Goal: Complete application form

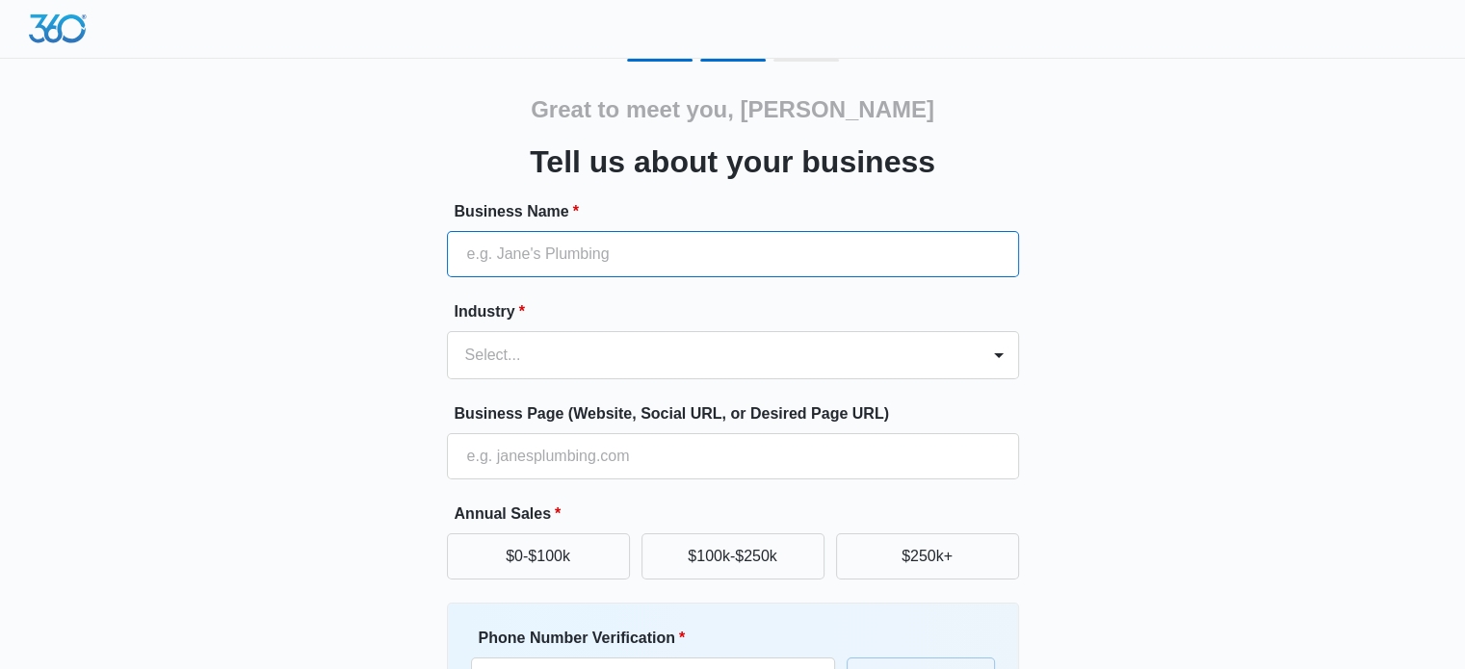
click at [606, 260] on input "Business Name *" at bounding box center [733, 254] width 572 height 46
type input "Legal"
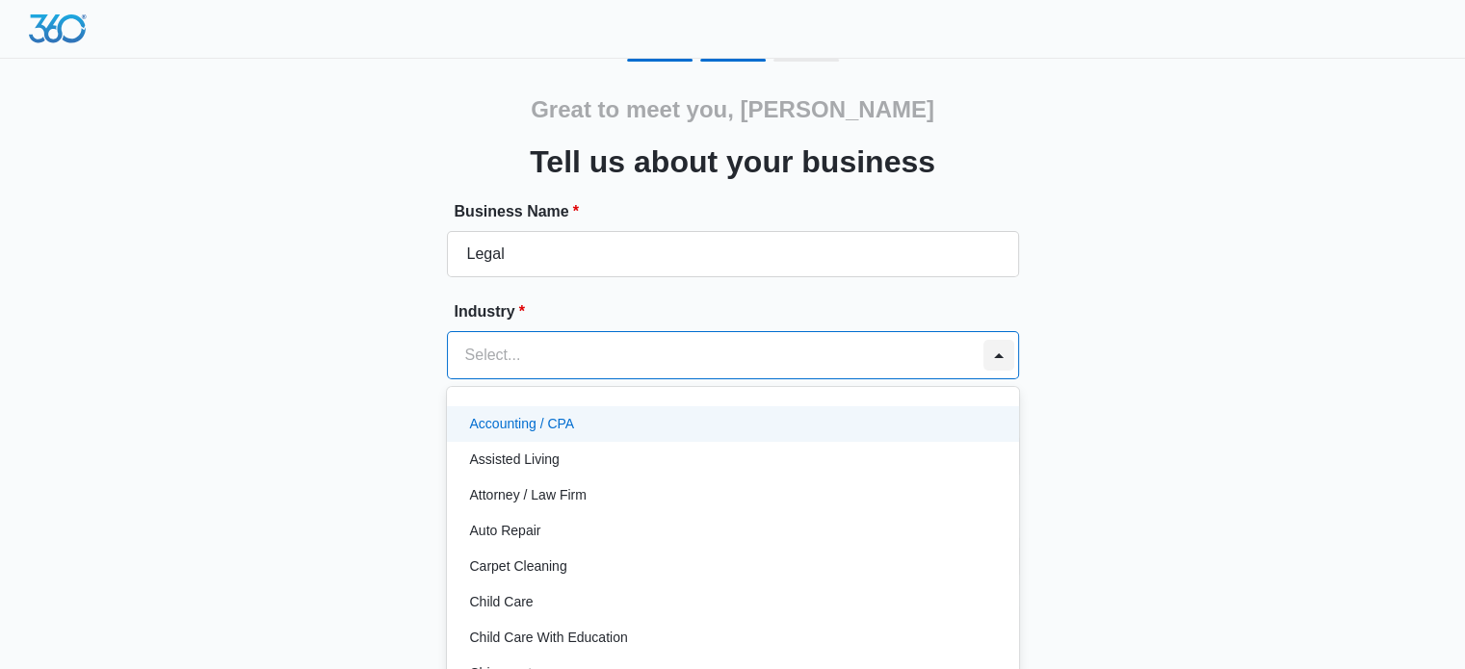
scroll to position [19, 0]
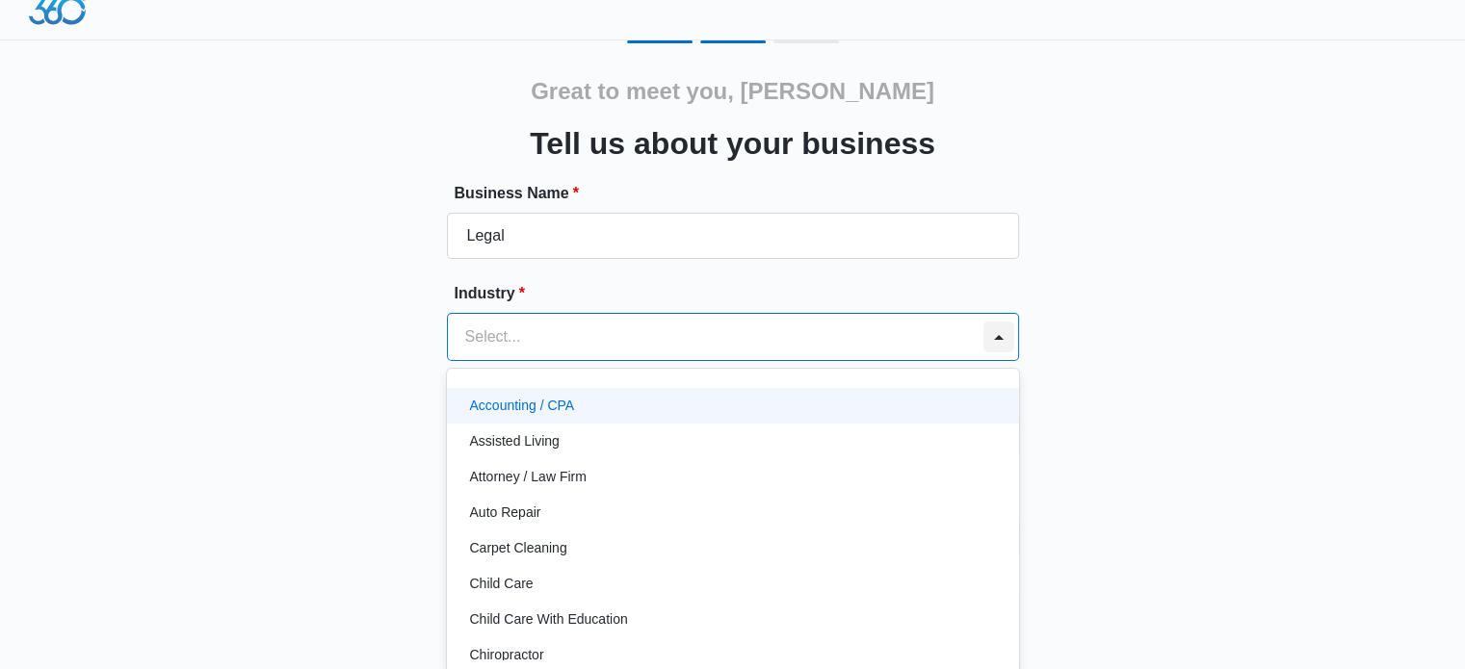
click at [998, 353] on div at bounding box center [998, 337] width 39 height 46
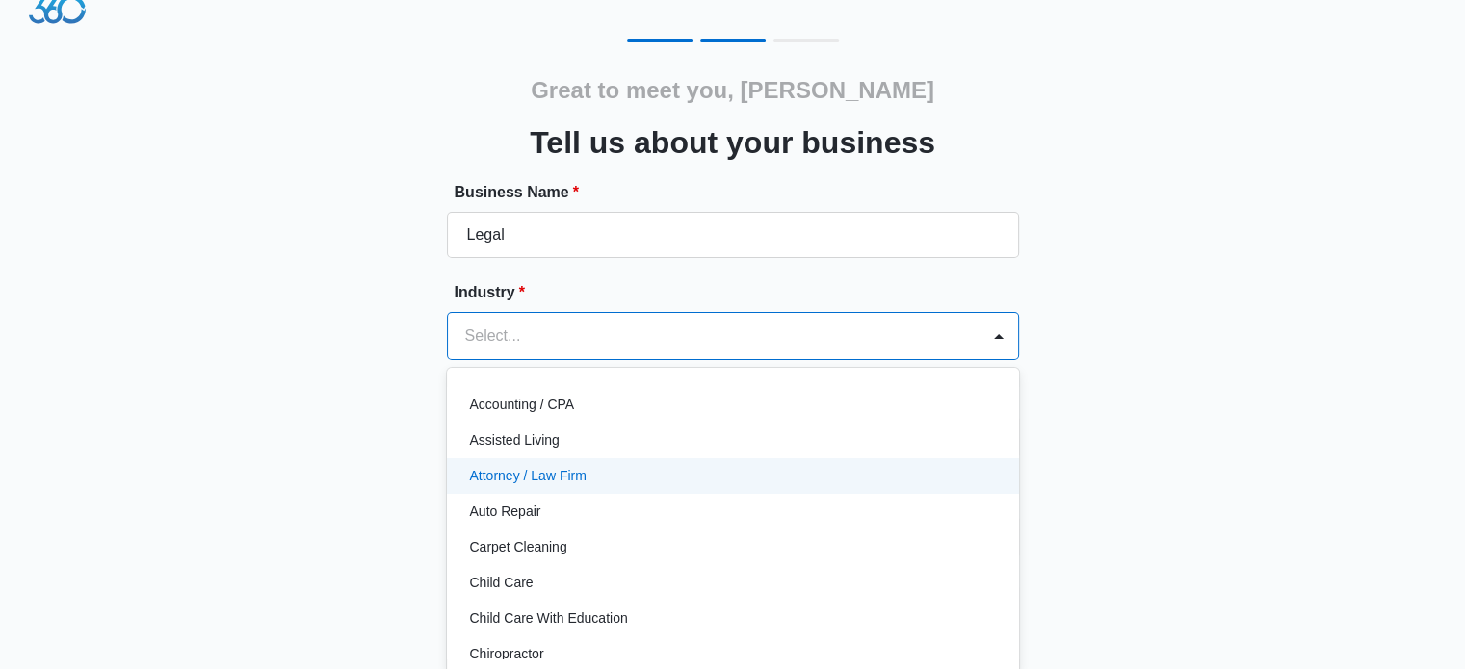
click at [563, 469] on p "Attorney / Law Firm" at bounding box center [528, 476] width 117 height 20
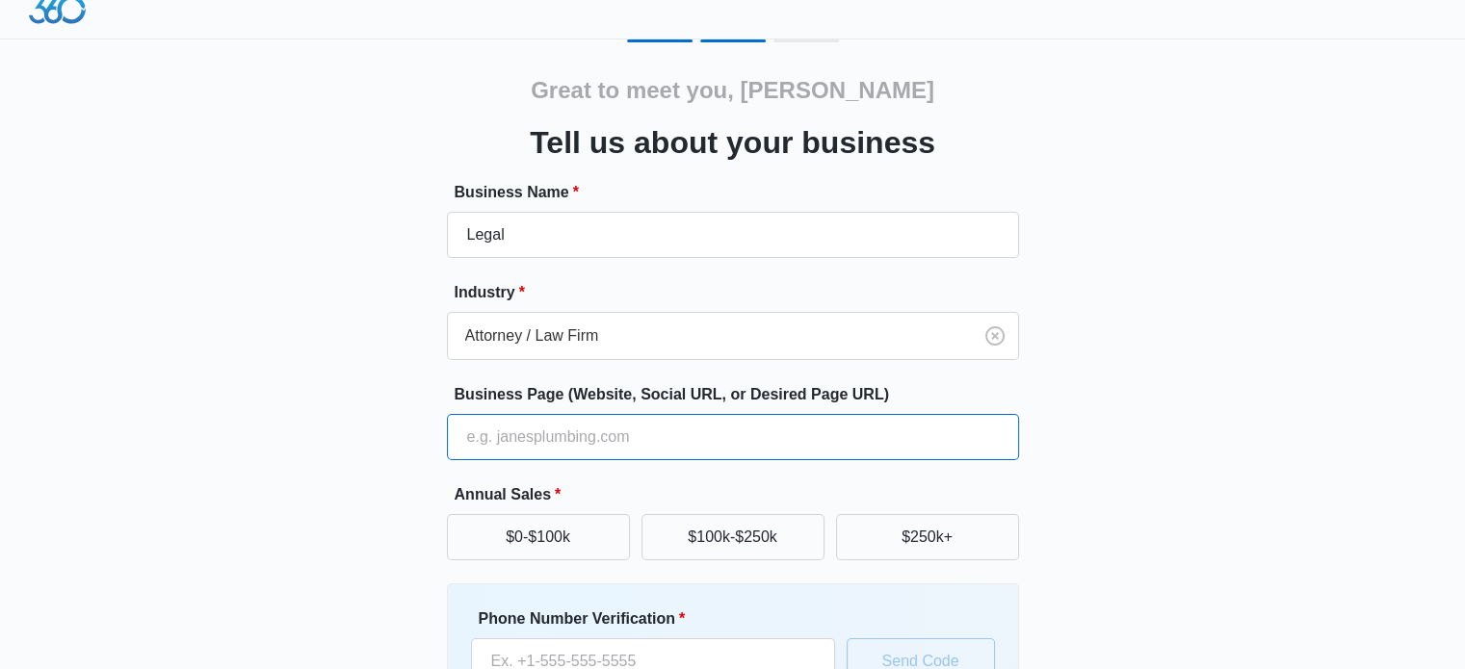
click at [674, 447] on input "Business Page (Website, Social URL, or Desired Page URL)" at bounding box center [733, 437] width 572 height 46
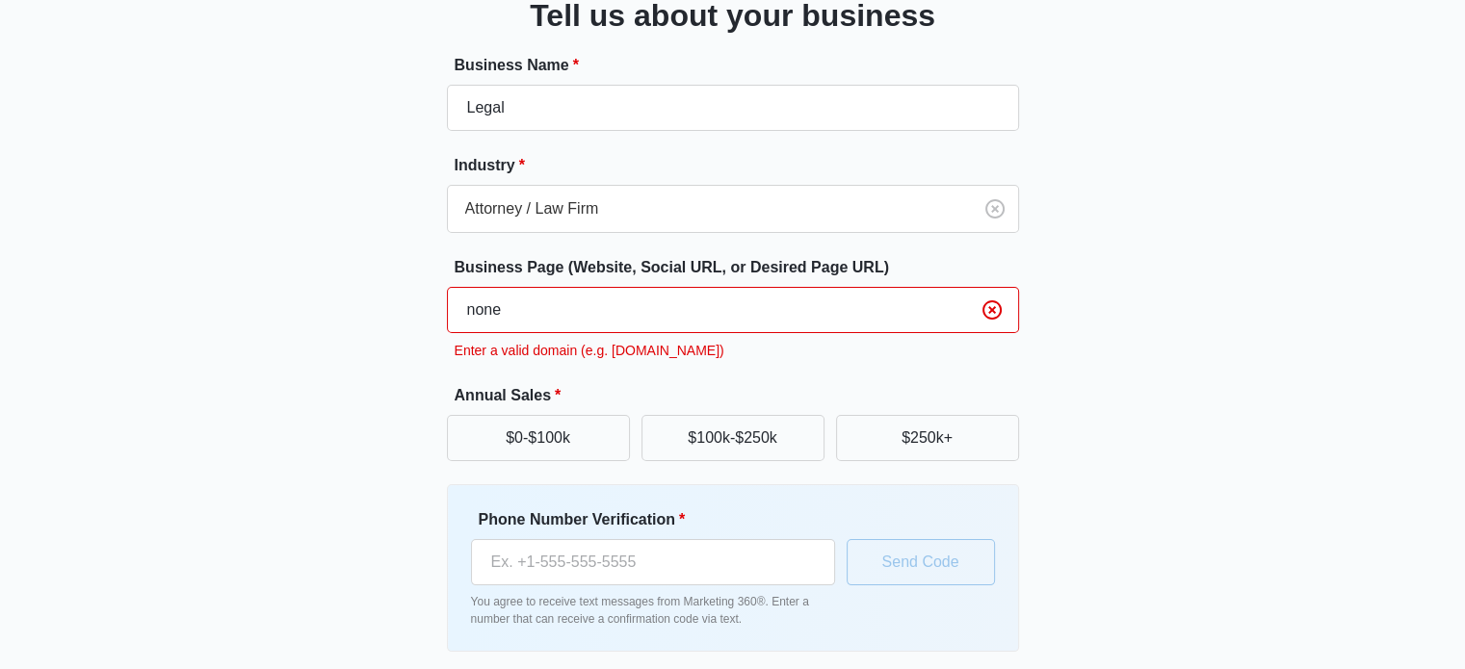
scroll to position [220, 0]
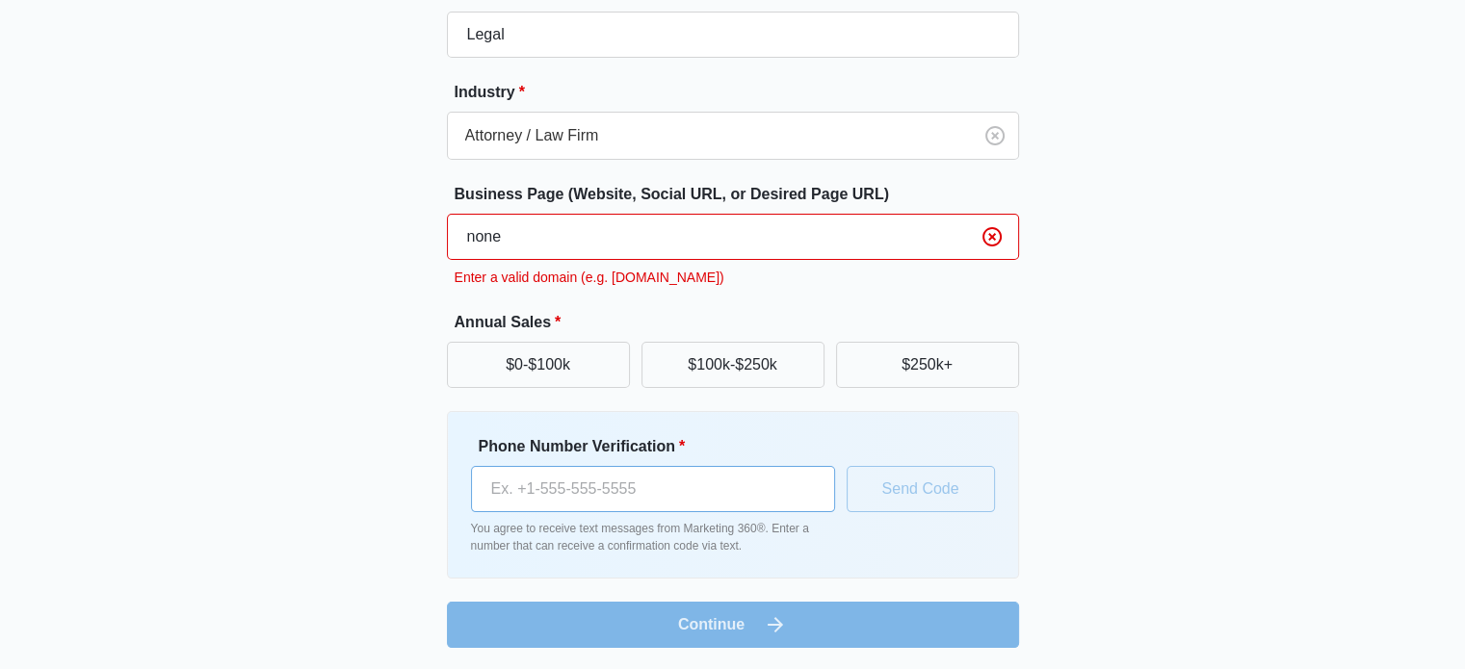
type input "none"
click at [639, 491] on input "Phone Number Verification *" at bounding box center [653, 489] width 364 height 46
type input "[PHONE_NUMBER]"
click at [579, 246] on input "none" at bounding box center [733, 237] width 572 height 46
type input "n"
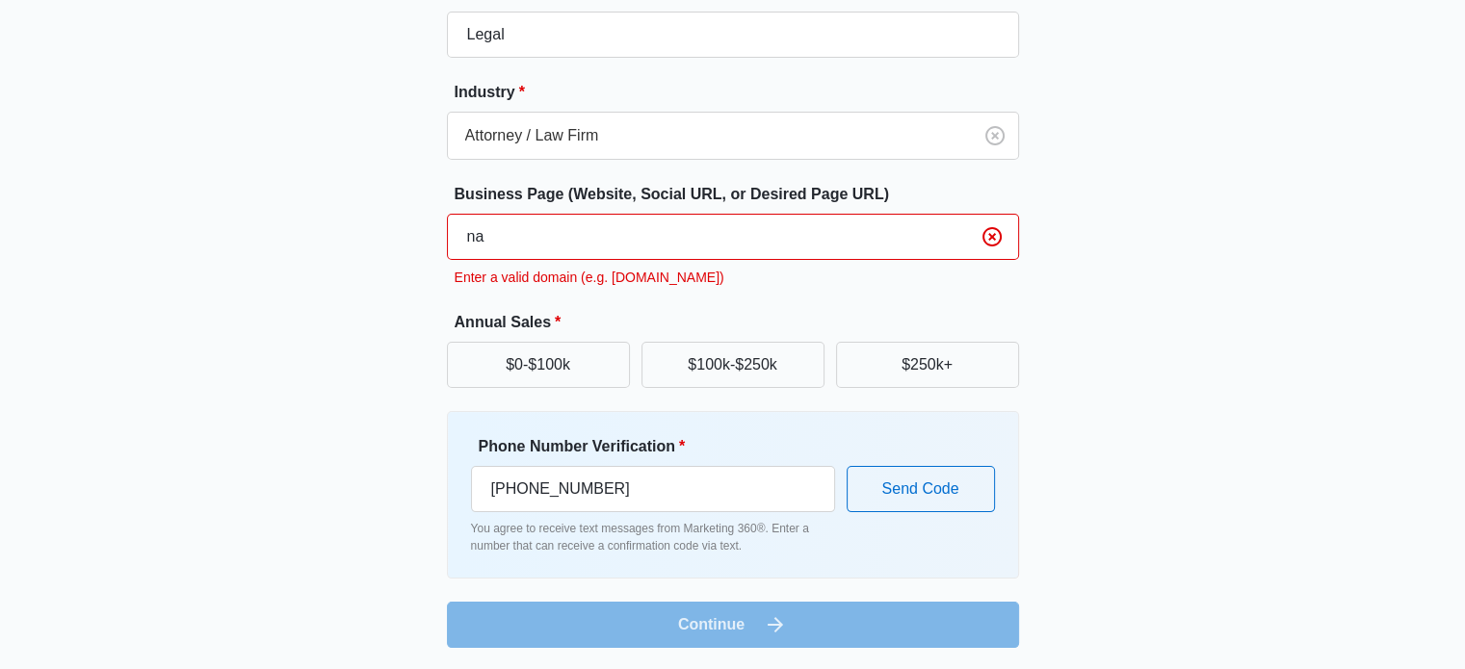
click at [694, 633] on form "Business Name * Legal Industry * Attorney / Law Firm Business Page (Website, So…" at bounding box center [733, 314] width 572 height 667
click at [528, 230] on input "na" at bounding box center [733, 237] width 572 height 46
type input "n"
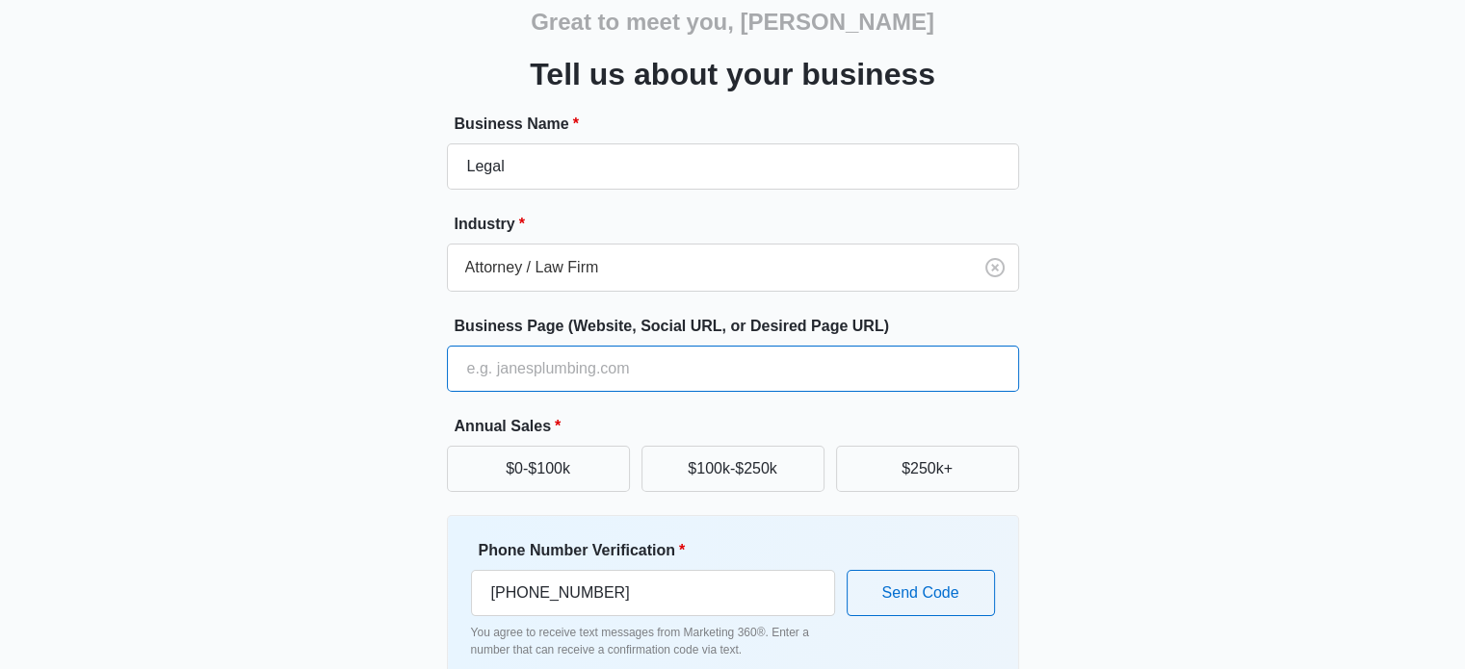
scroll to position [193, 0]
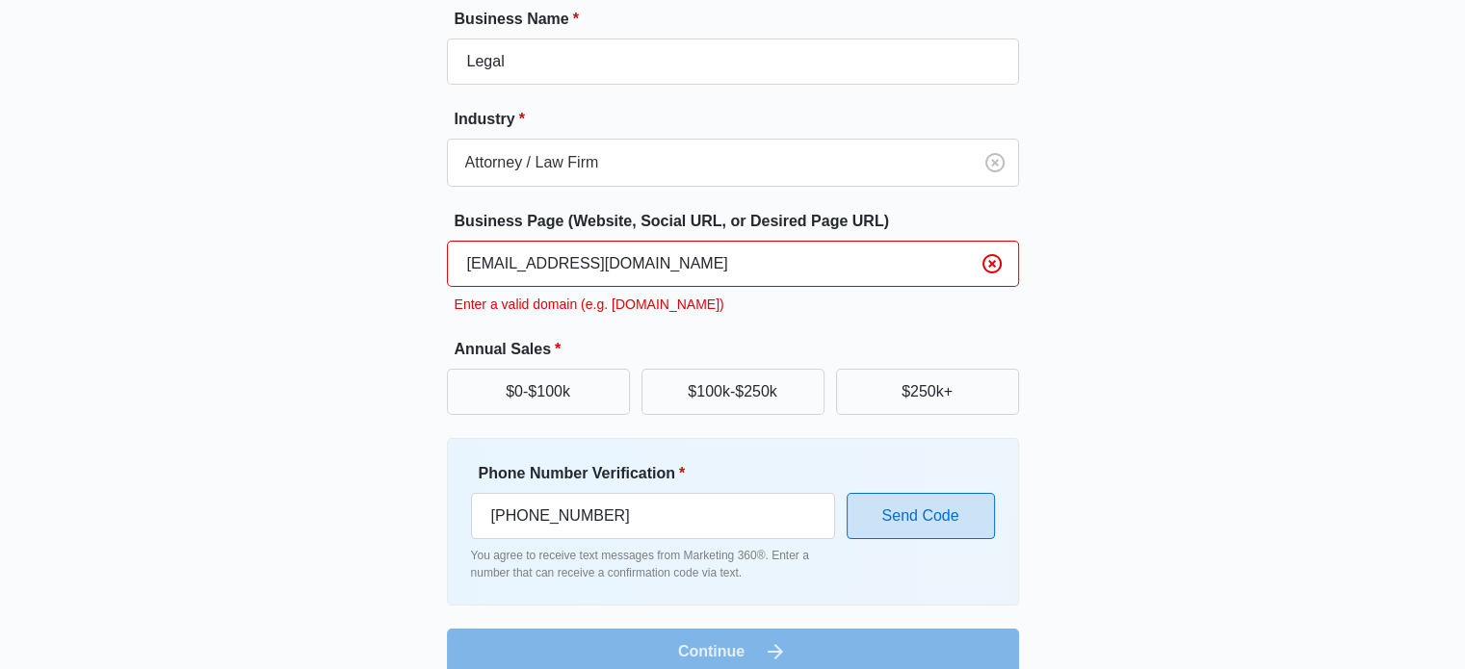
type input "[EMAIL_ADDRESS][DOMAIN_NAME]"
click at [925, 519] on button "Send Code" at bounding box center [921, 516] width 148 height 46
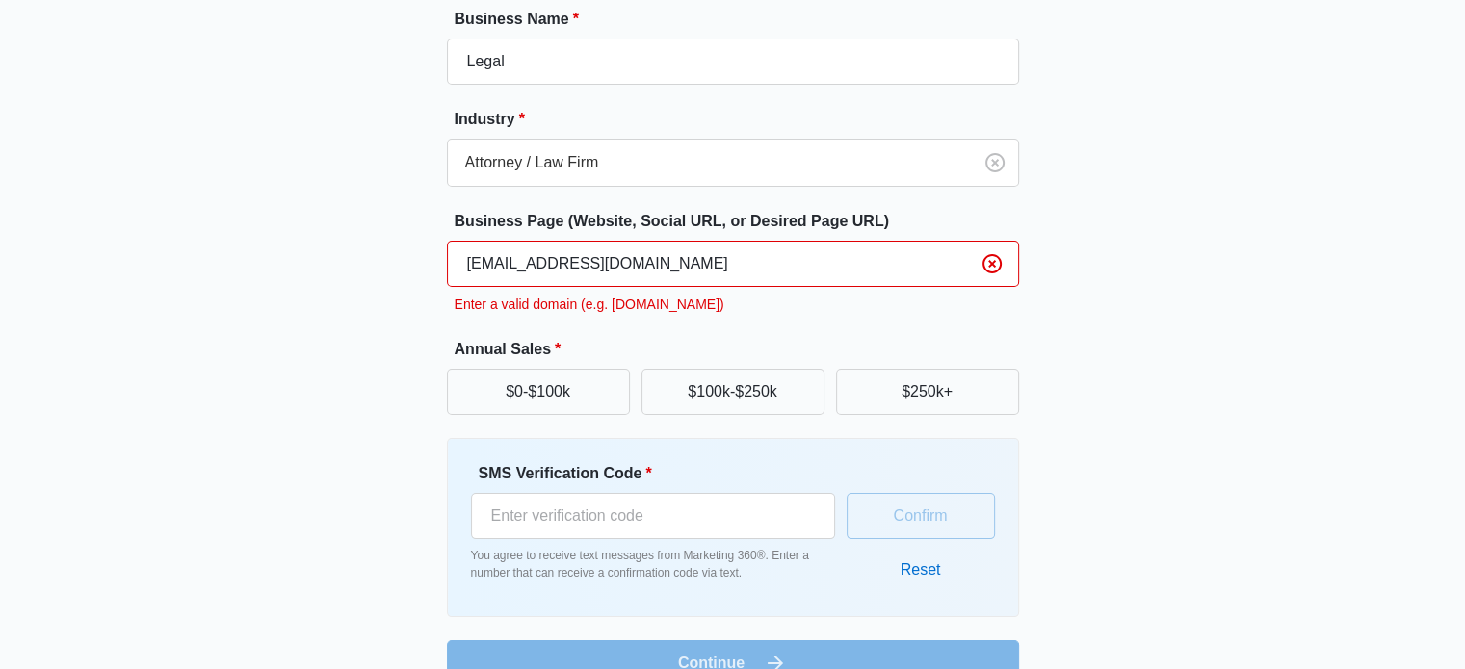
click at [925, 519] on div "Confirm Reset" at bounding box center [921, 527] width 148 height 131
